Goal: Register for event/course

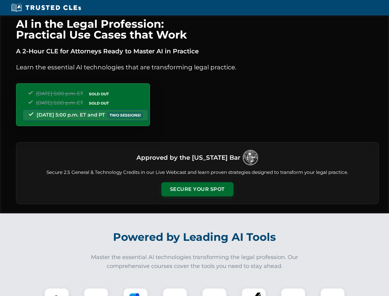
click at [197, 189] on button "Secure Your Spot" at bounding box center [197, 189] width 72 height 14
click at [57, 292] on img at bounding box center [57, 300] width 18 height 18
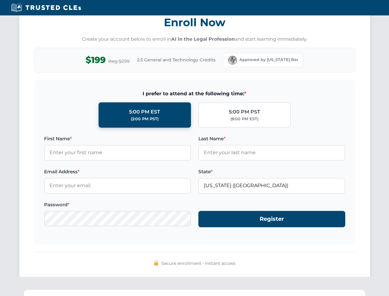
scroll to position [605, 0]
